Goal: Transaction & Acquisition: Obtain resource

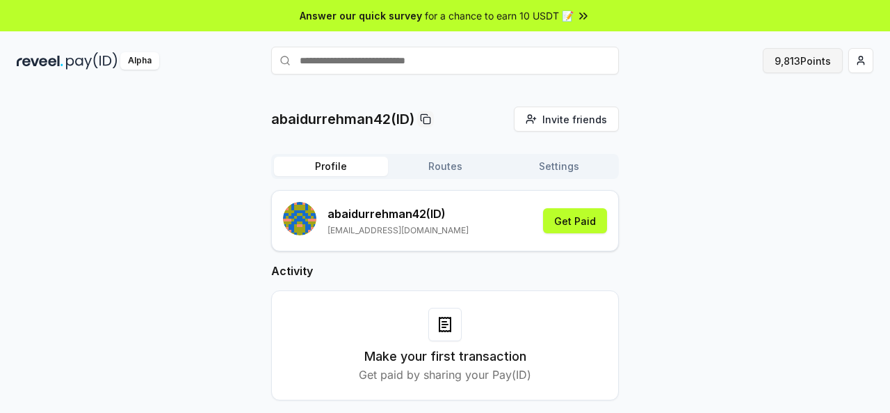
click at [803, 65] on button "9,813 Points" at bounding box center [803, 60] width 80 height 25
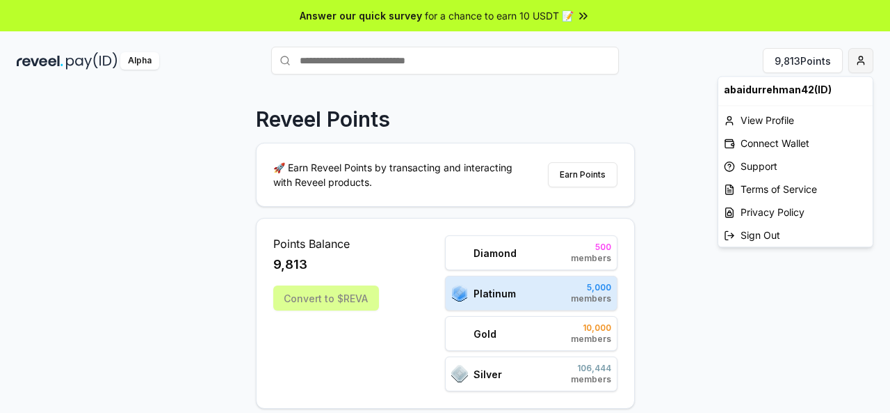
click at [860, 58] on html "Answer our quick survey for a chance to earn 10 USDT 📝 Alpha 9,813 Points Revee…" at bounding box center [445, 206] width 890 height 413
click at [781, 145] on div "Connect Wallet" at bounding box center [796, 142] width 154 height 23
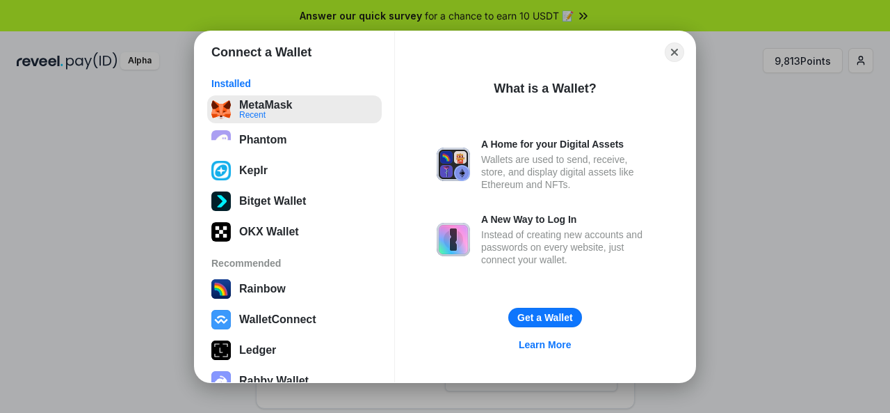
click at [275, 114] on button "MetaMask Recent" at bounding box center [294, 109] width 175 height 28
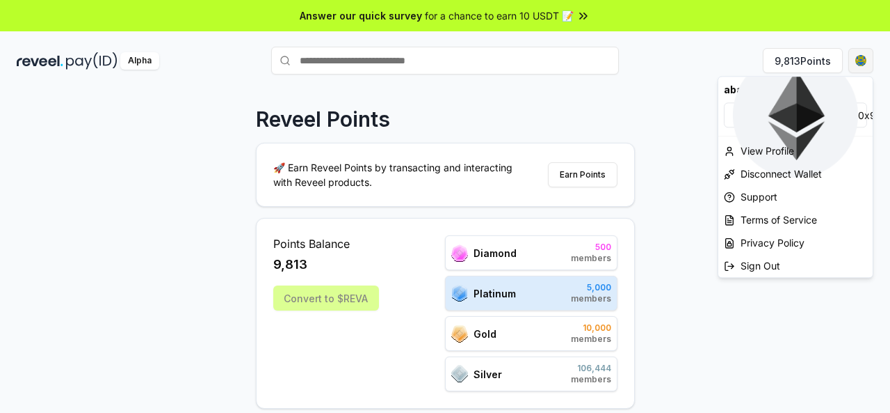
click at [858, 59] on html "Answer our quick survey for a chance to earn 10 USDT 📝 Alpha 9,813 Points Revee…" at bounding box center [445, 206] width 890 height 413
click at [796, 147] on div "View Profile" at bounding box center [796, 150] width 154 height 23
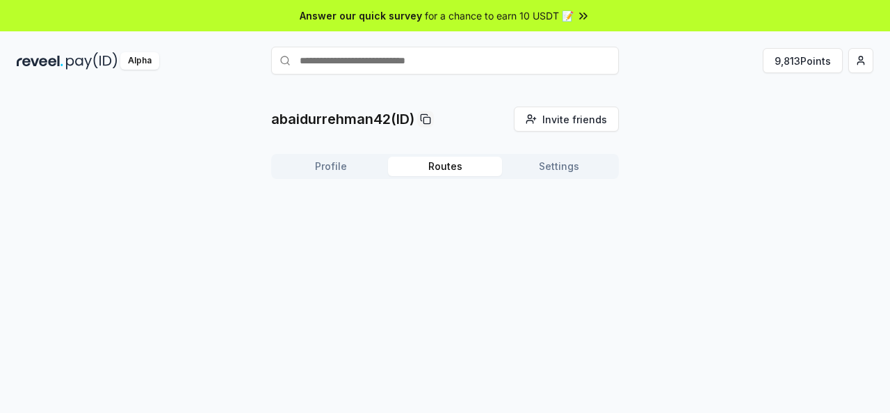
click at [457, 170] on button "Routes" at bounding box center [445, 166] width 114 height 19
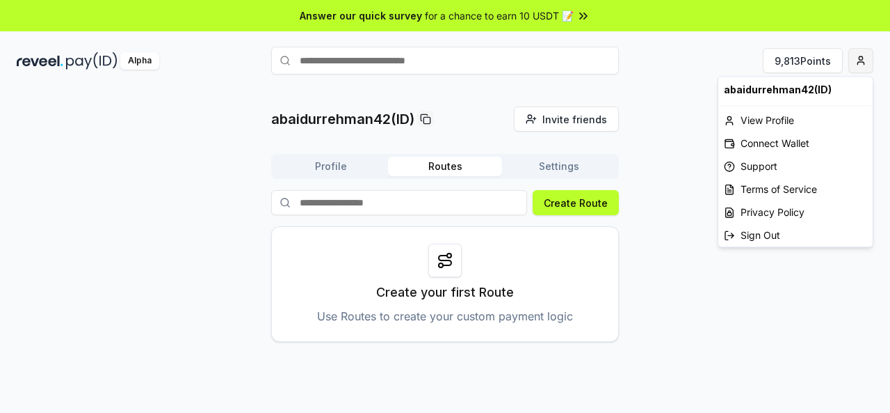
click at [858, 63] on html "Answer our quick survey for a chance to earn 10 USDT 📝 Alpha 9,813 Points abaid…" at bounding box center [445, 206] width 890 height 413
click at [797, 143] on div "Connect Wallet" at bounding box center [796, 142] width 154 height 23
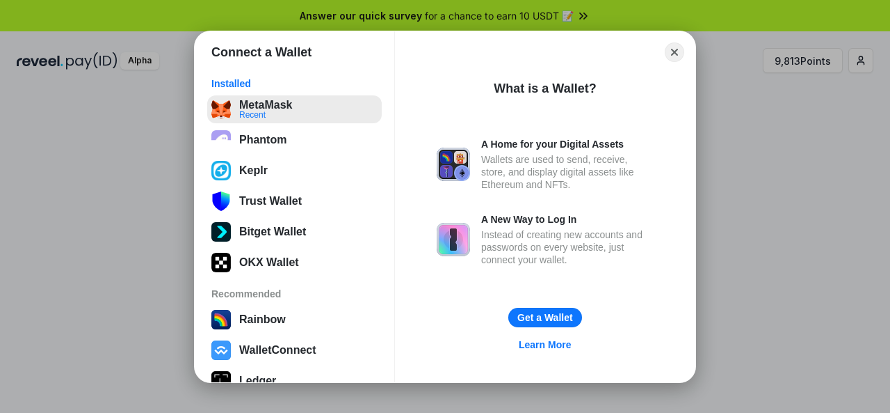
click at [257, 104] on button "MetaMask Recent" at bounding box center [294, 109] width 175 height 28
